Goal: Find specific page/section: Find specific page/section

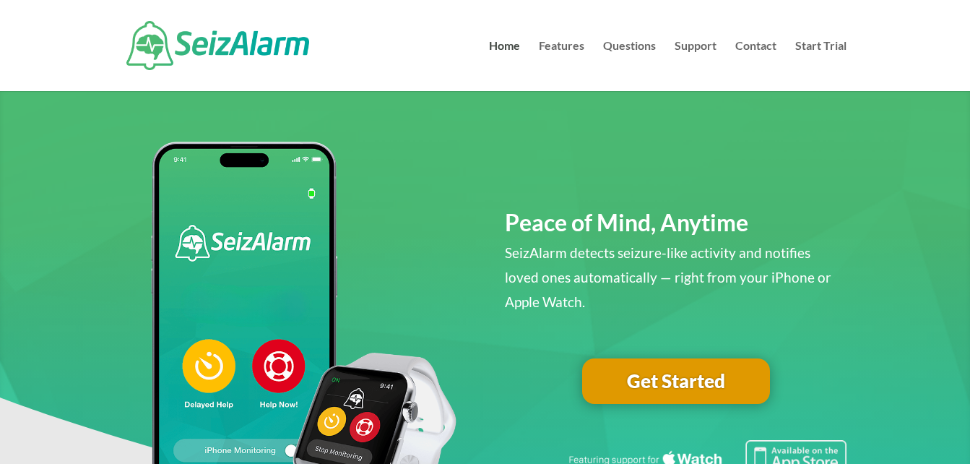
drag, startPoint x: 746, startPoint y: 40, endPoint x: 717, endPoint y: 45, distance: 28.6
click at [746, 40] on link "Contact" at bounding box center [756, 65] width 41 height 51
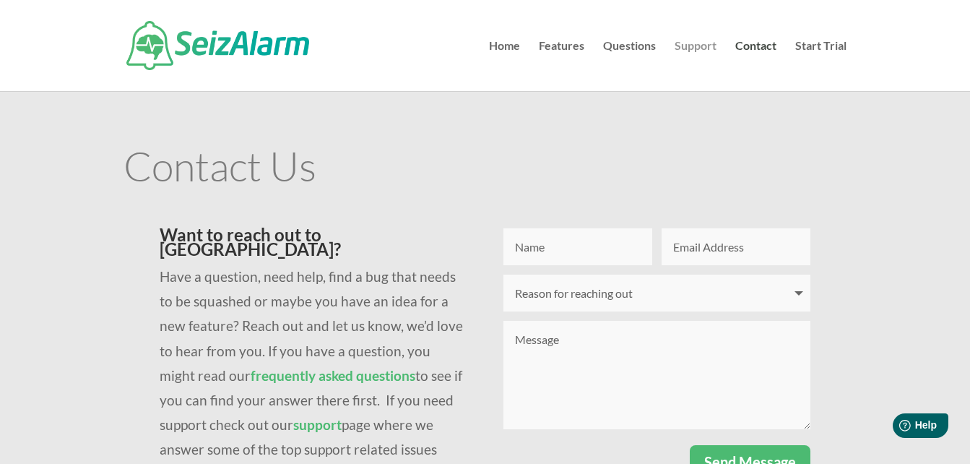
click at [705, 49] on link "Support" at bounding box center [696, 65] width 42 height 51
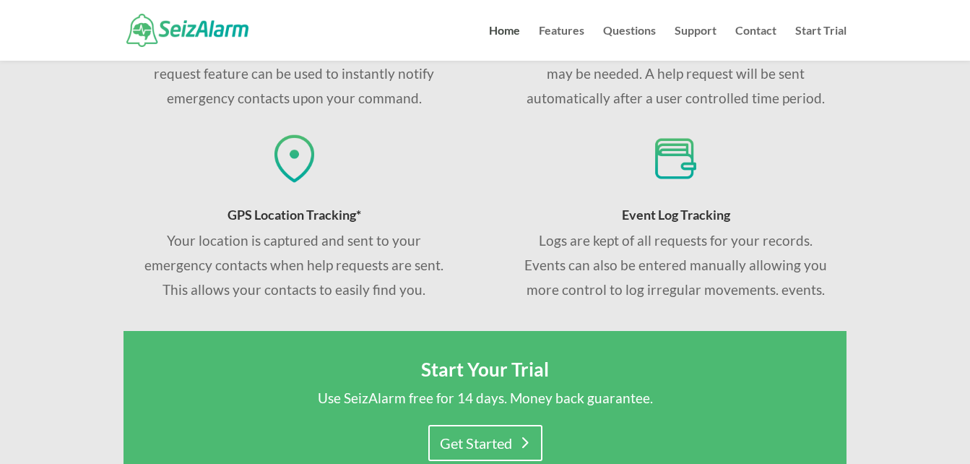
scroll to position [928, 0]
